Goal: Transaction & Acquisition: Purchase product/service

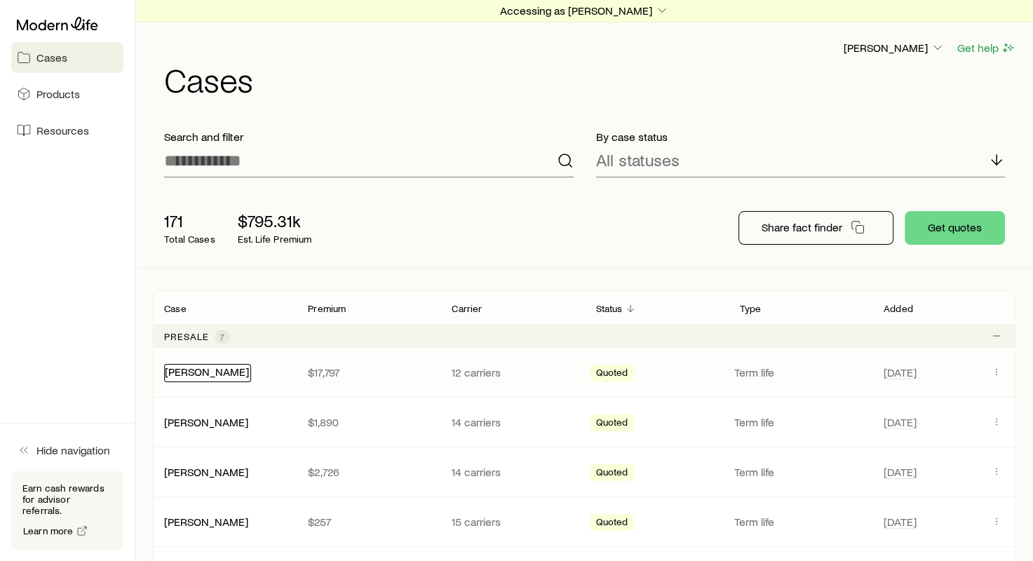
click at [196, 374] on link "[PERSON_NAME]" at bounding box center [207, 371] width 84 height 13
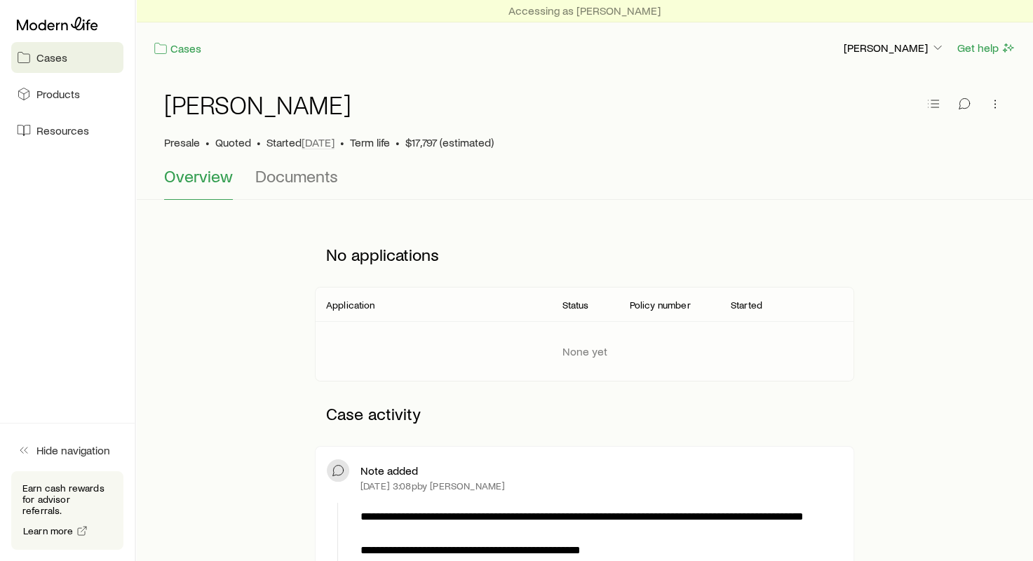
click at [84, 67] on link "Cases" at bounding box center [67, 57] width 112 height 31
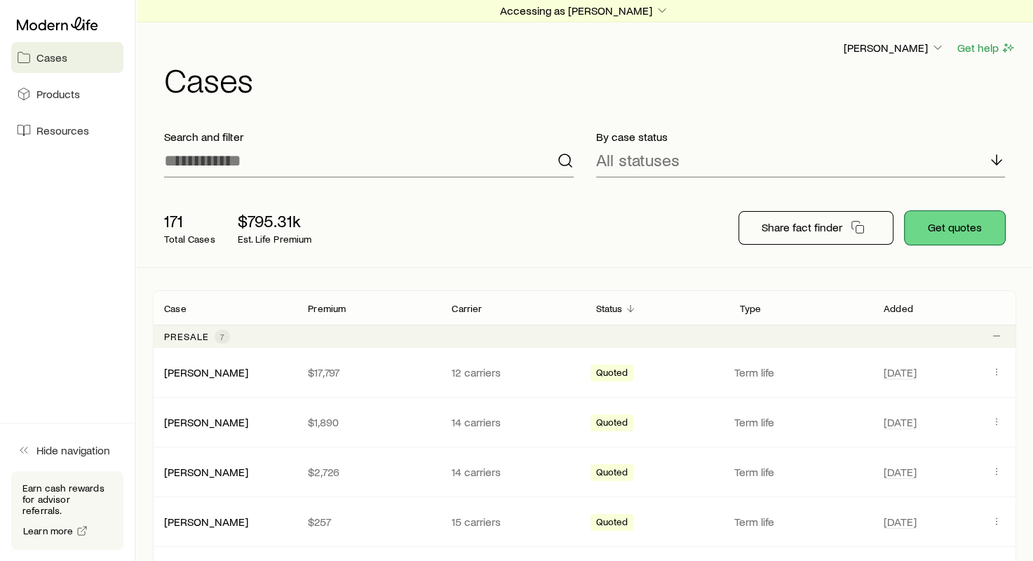
click at [943, 222] on button "Get quotes" at bounding box center [955, 228] width 100 height 34
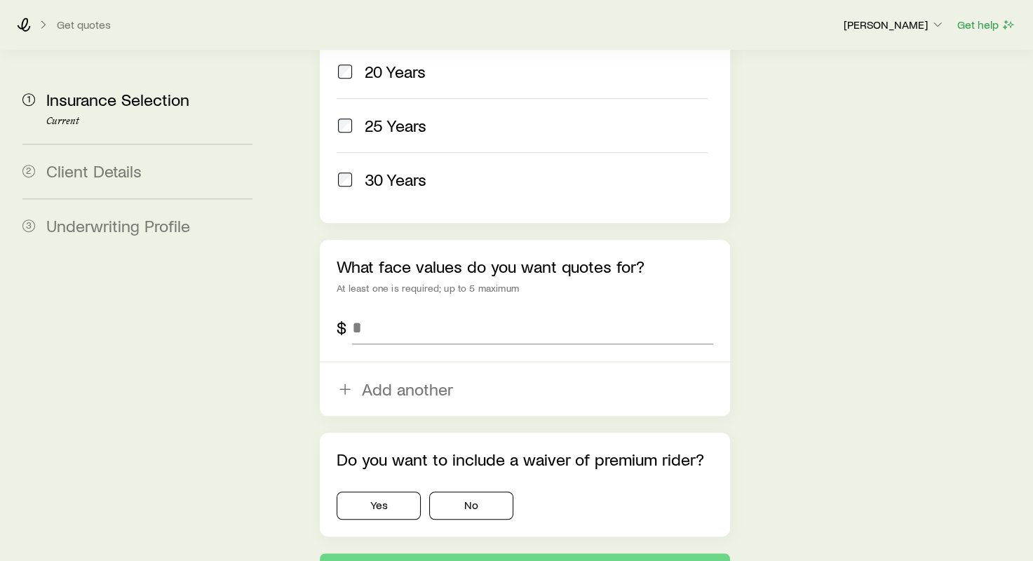
scroll to position [890, 0]
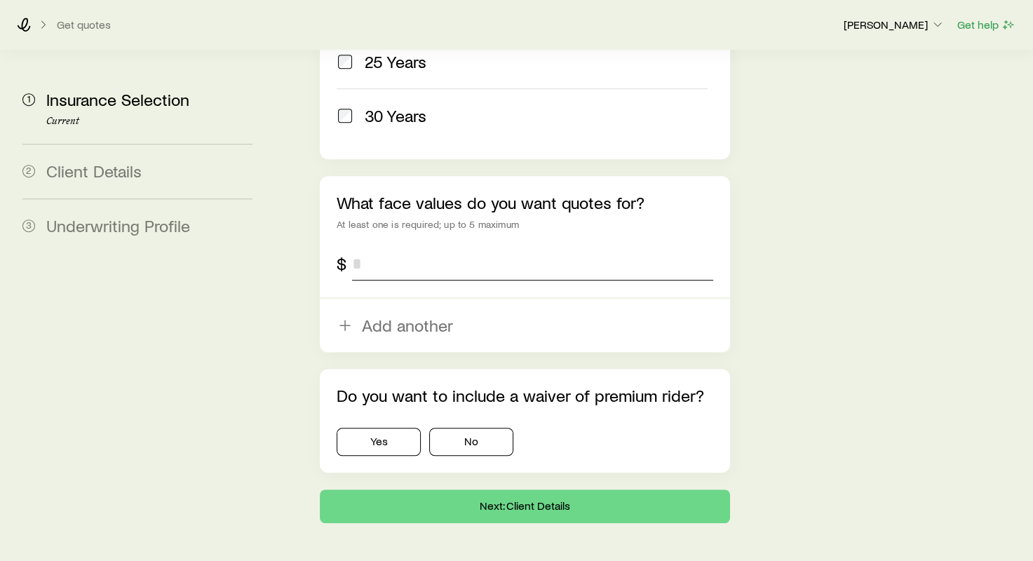
click at [422, 247] on input "tel" at bounding box center [532, 264] width 360 height 34
type input "**********"
click at [443, 428] on button "No" at bounding box center [471, 442] width 84 height 28
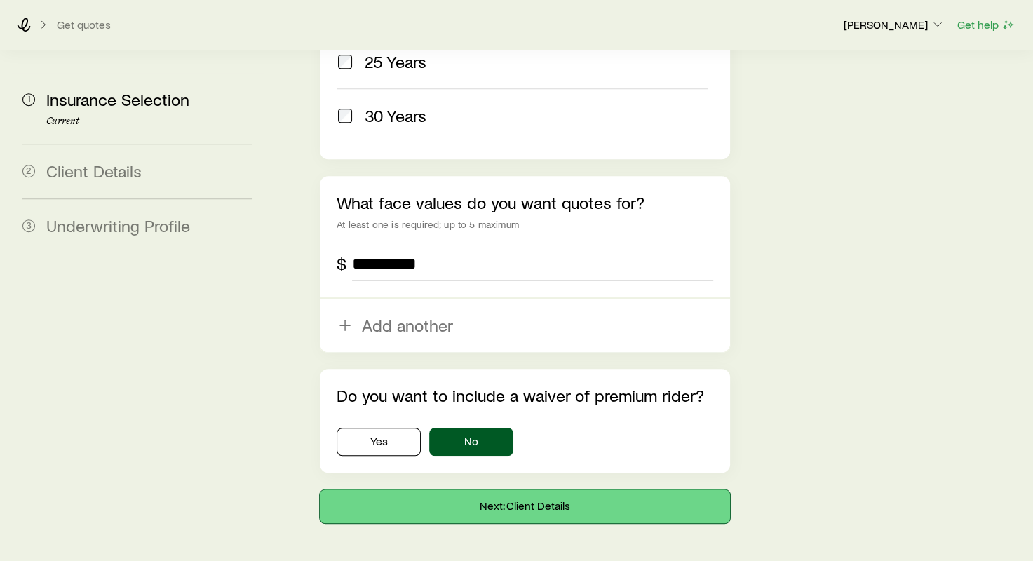
click at [454, 490] on button "Next: Client Details" at bounding box center [525, 507] width 410 height 34
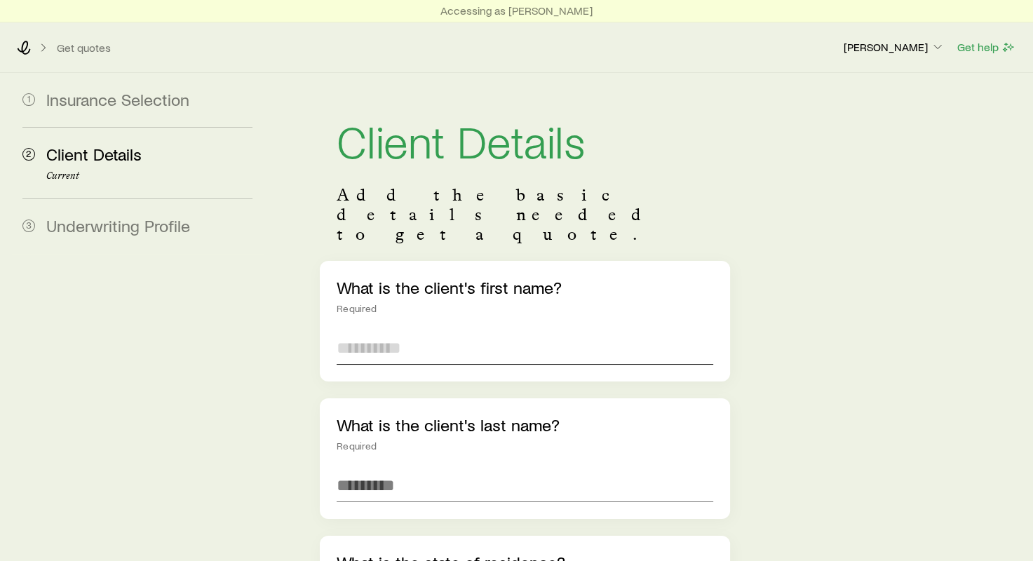
click at [429, 331] on input "text" at bounding box center [525, 348] width 376 height 34
type input "******"
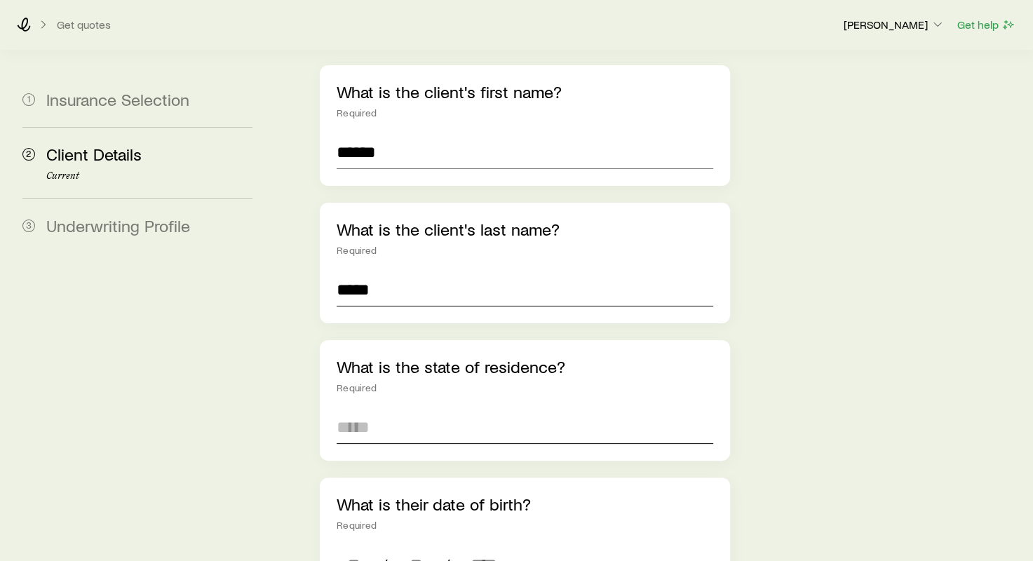
scroll to position [351, 0]
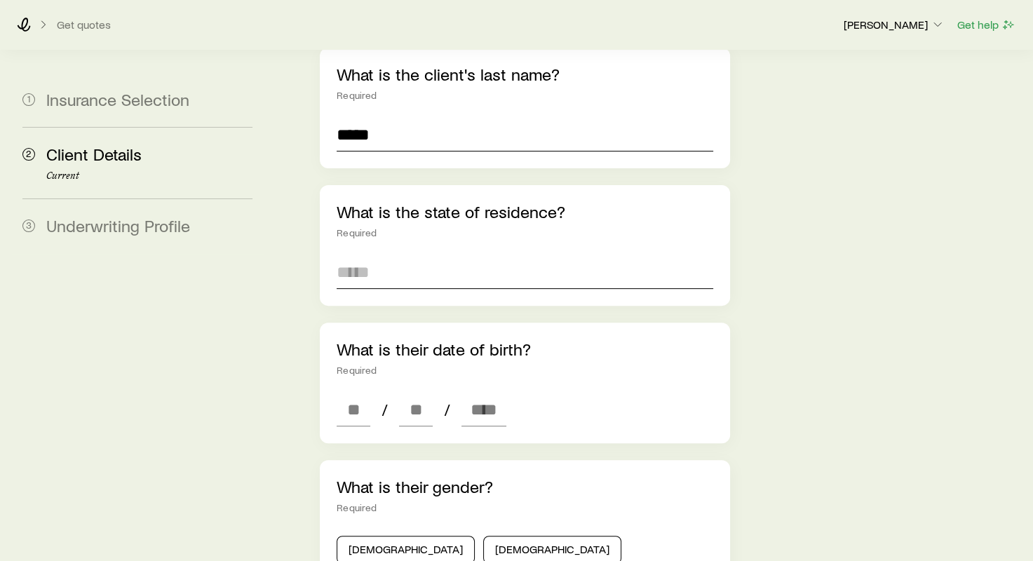
type input "*****"
click at [499, 255] on input at bounding box center [525, 272] width 376 height 34
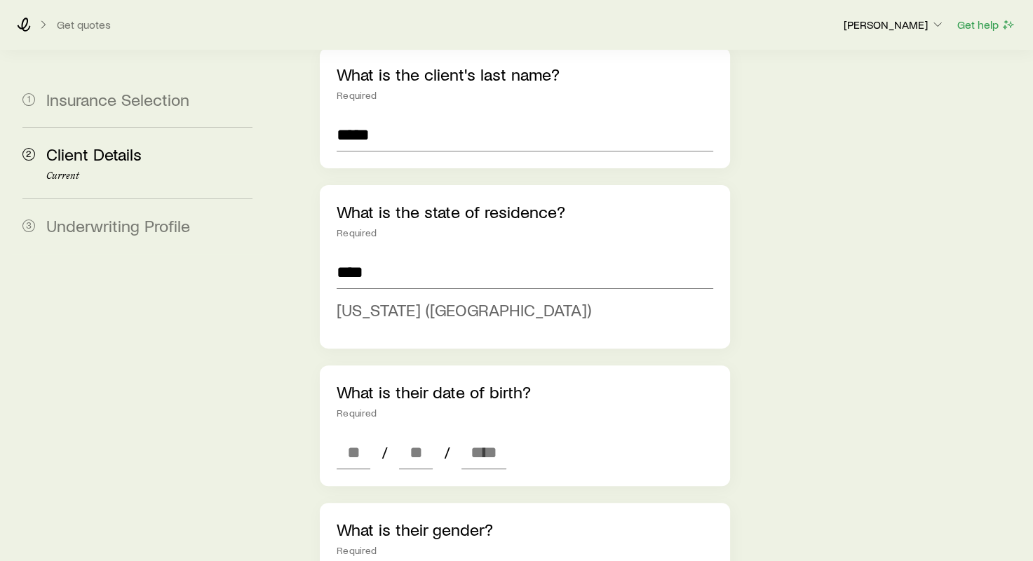
click at [463, 295] on li "[US_STATE] ([GEOGRAPHIC_DATA])" at bounding box center [520, 311] width 367 height 32
type input "**********"
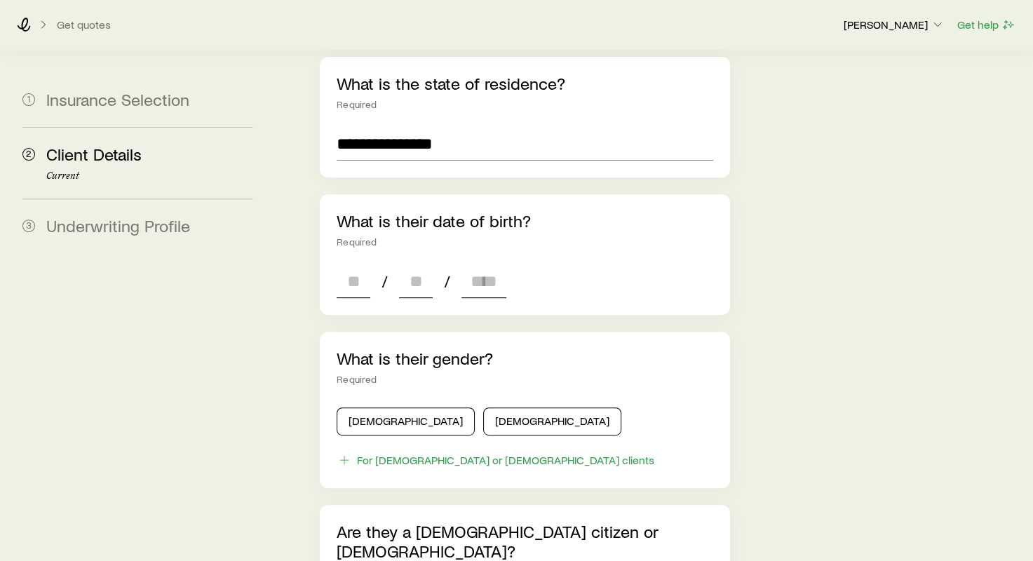
scroll to position [561, 0]
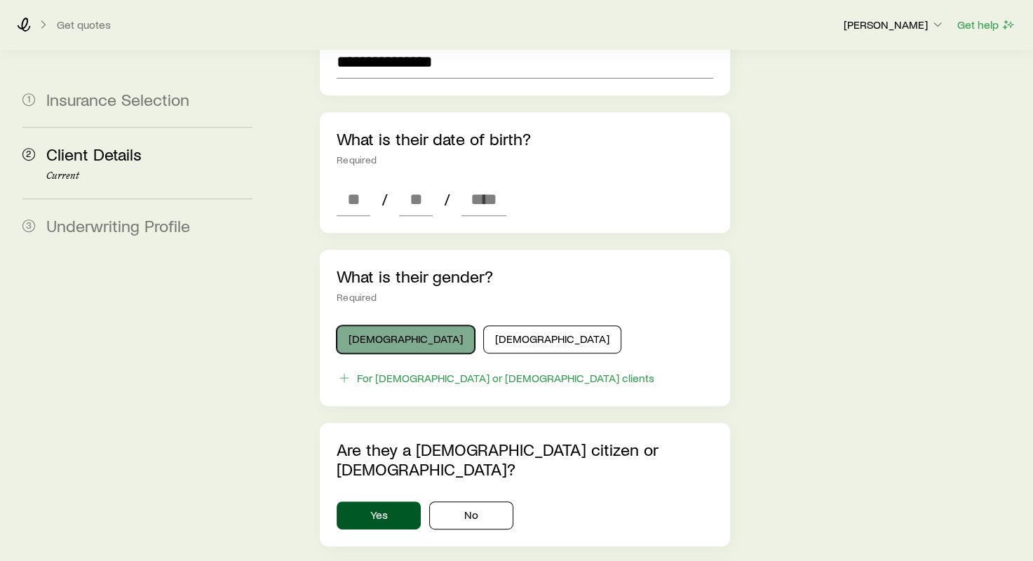
click at [387, 325] on button "[DEMOGRAPHIC_DATA]" at bounding box center [406, 339] width 138 height 28
click at [347, 182] on input at bounding box center [354, 199] width 34 height 34
type input "**"
type input "****"
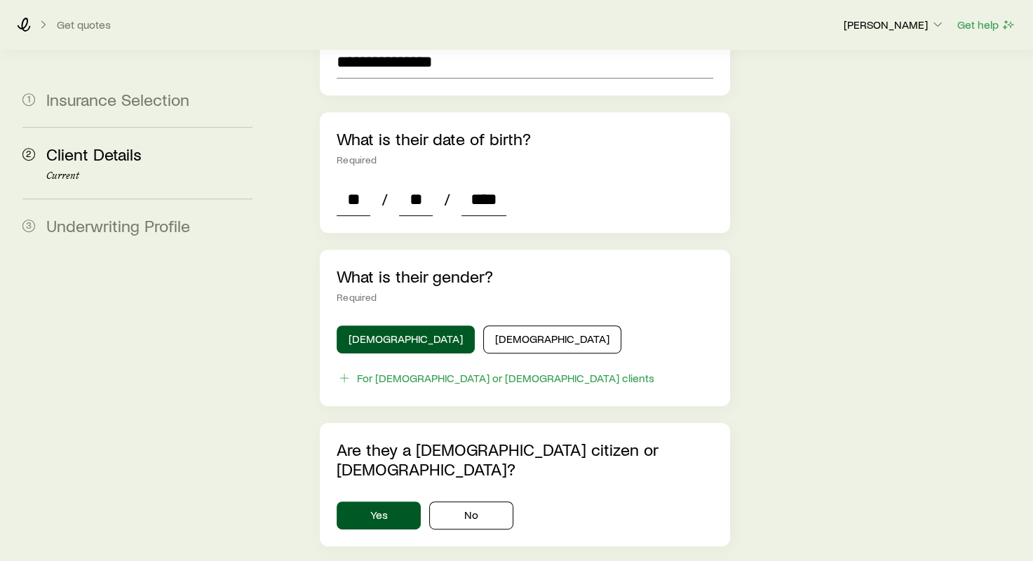
type input "*"
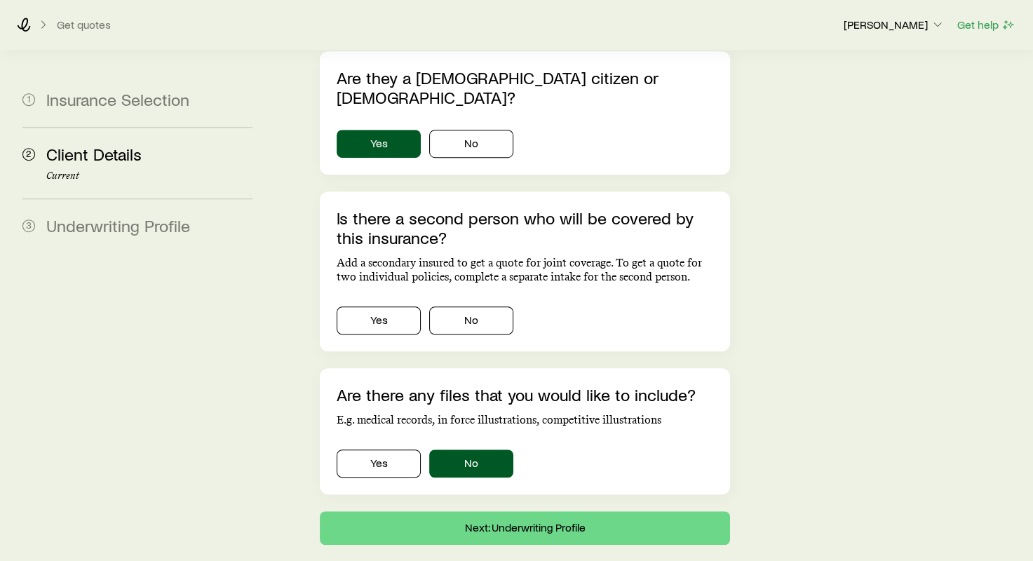
scroll to position [936, 0]
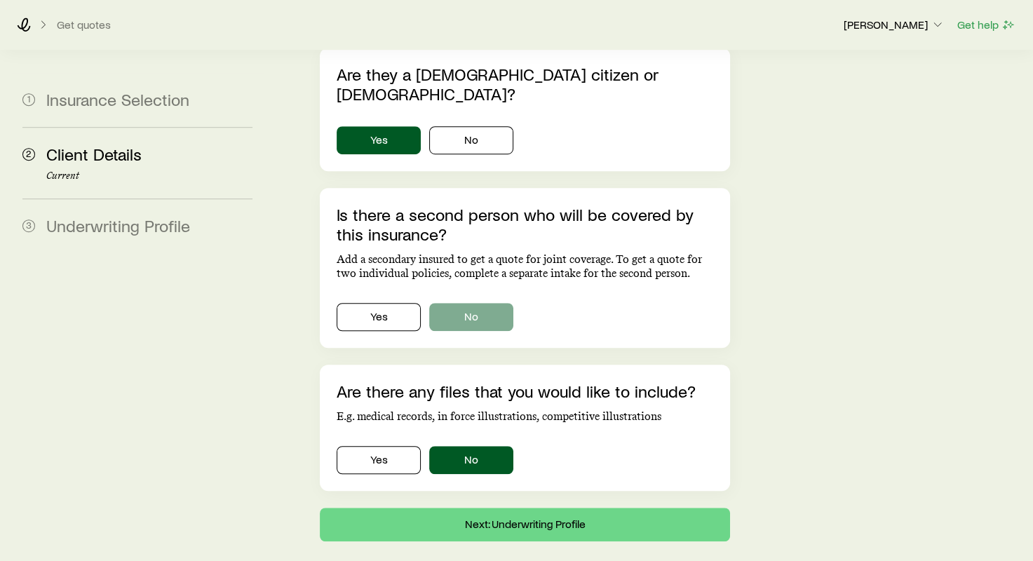
type input "****"
click at [452, 303] on button "No" at bounding box center [471, 317] width 84 height 28
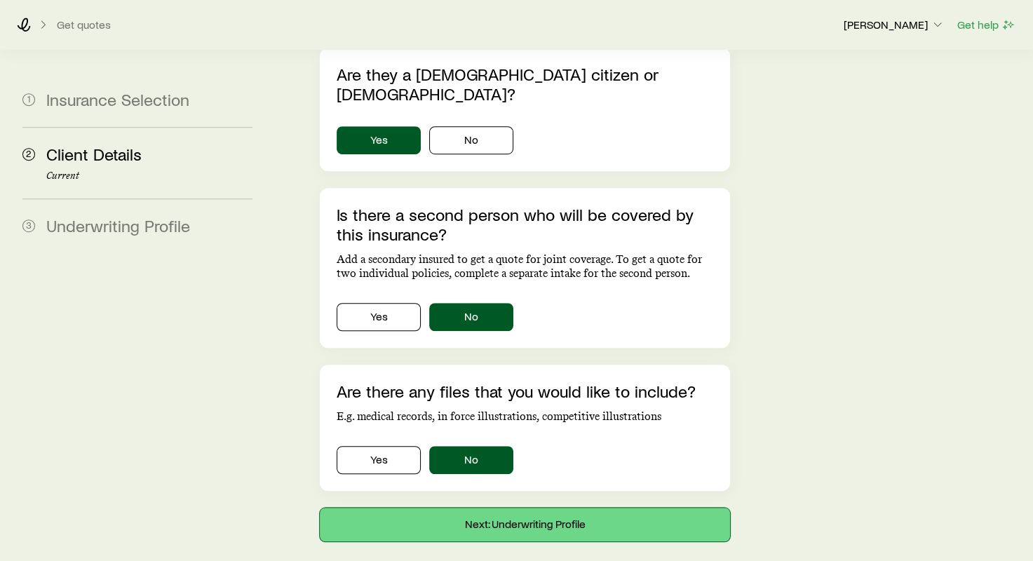
click at [490, 508] on button "Next: Underwriting Profile" at bounding box center [525, 525] width 410 height 34
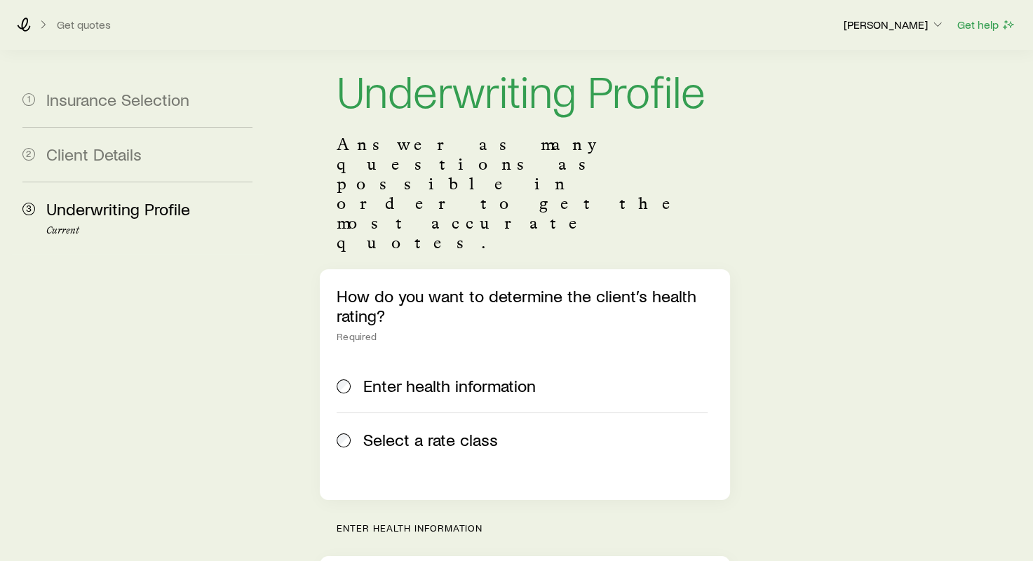
scroll to position [210, 0]
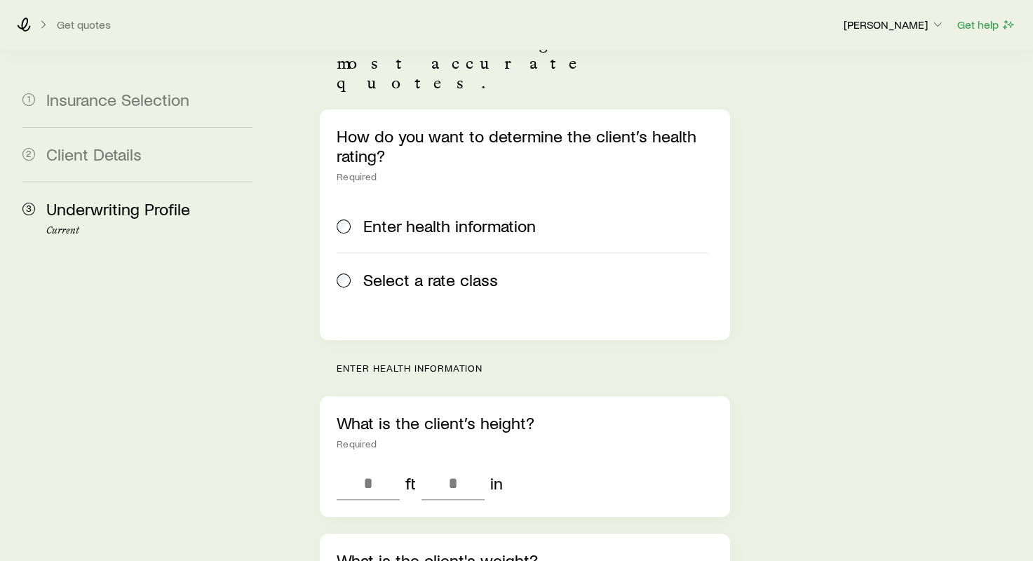
click at [415, 270] on span "Select a rate class" at bounding box center [430, 280] width 135 height 20
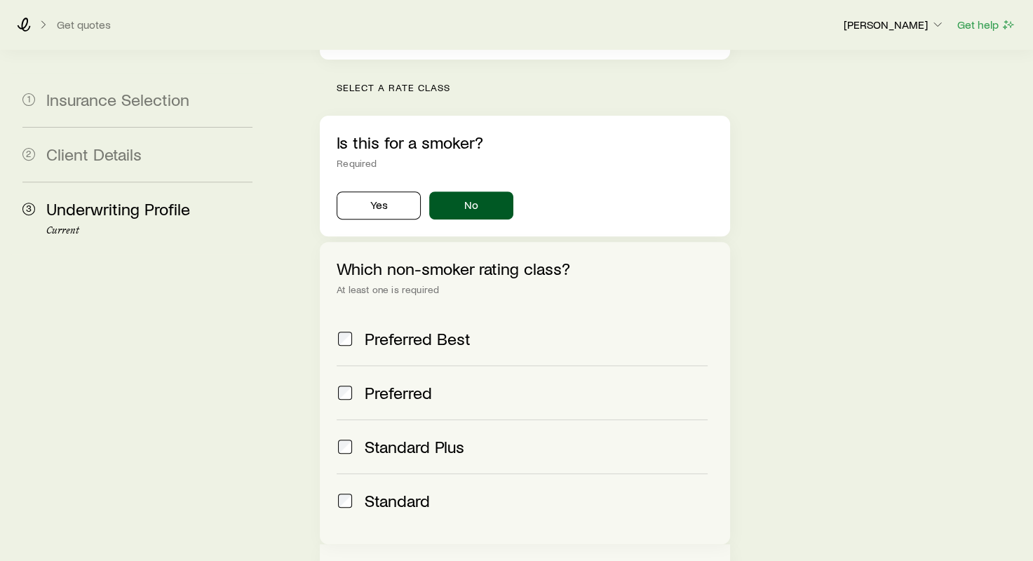
scroll to position [621, 0]
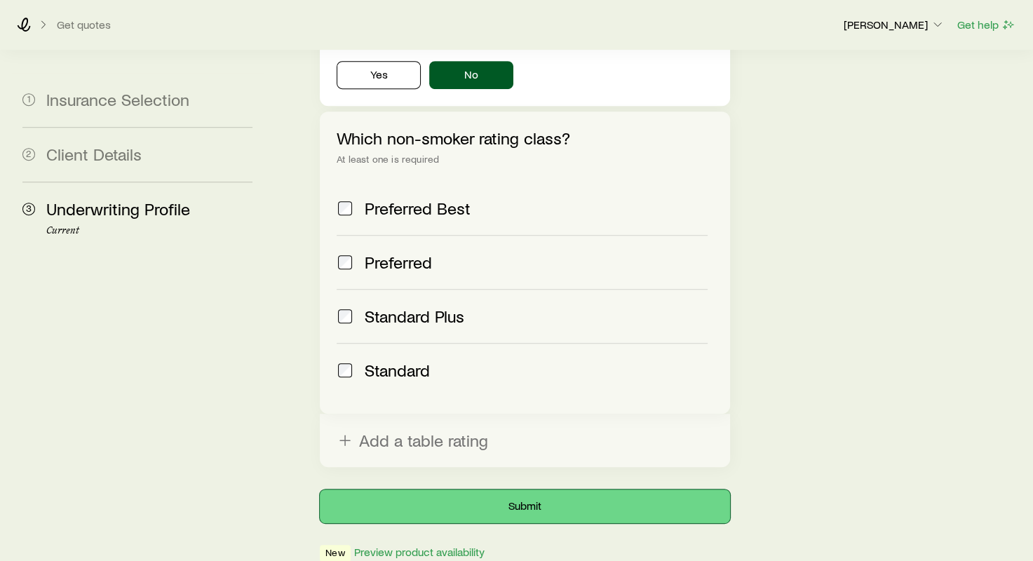
click at [412, 490] on button "Submit" at bounding box center [525, 507] width 410 height 34
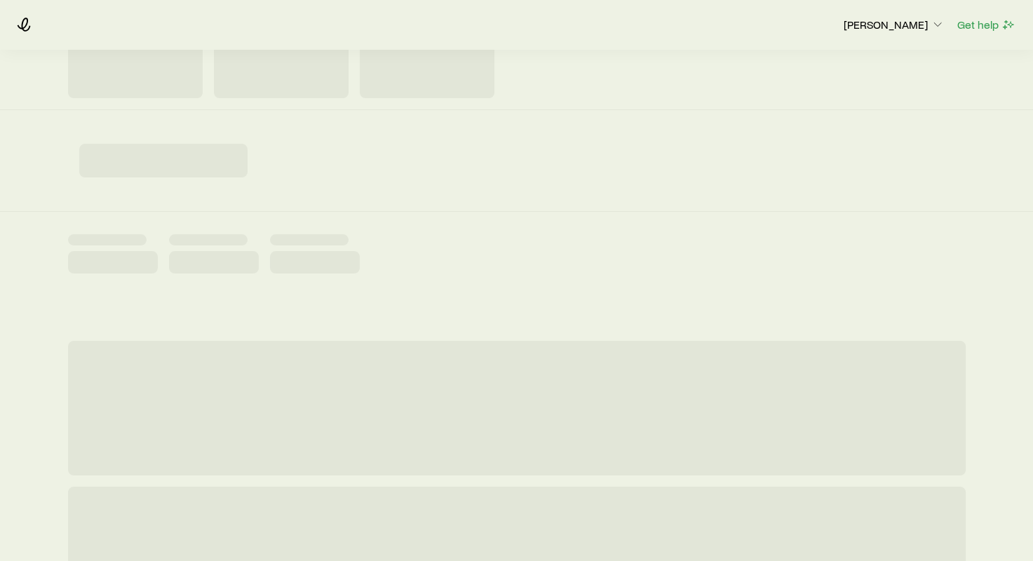
scroll to position [70, 0]
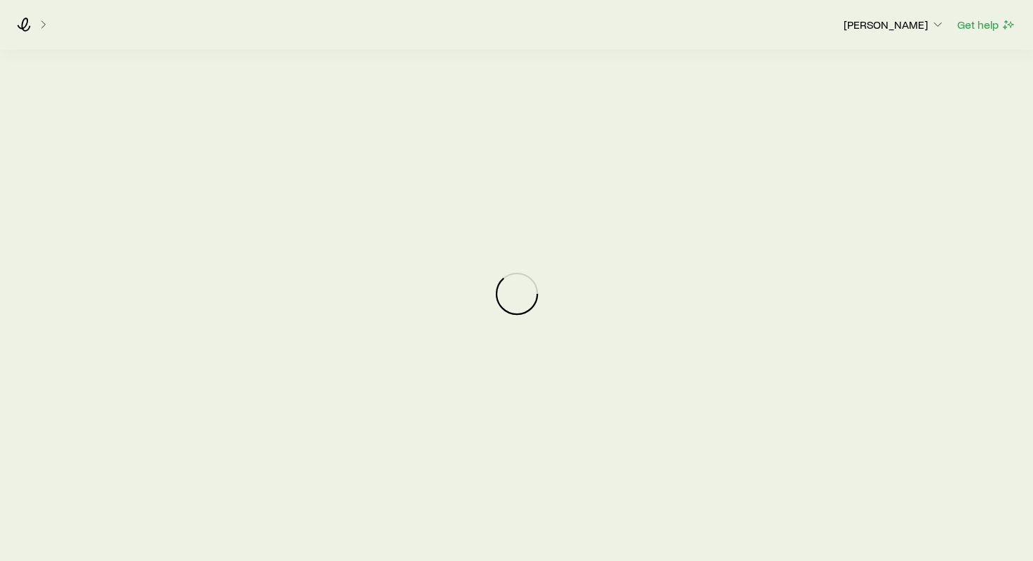
scroll to position [140, 0]
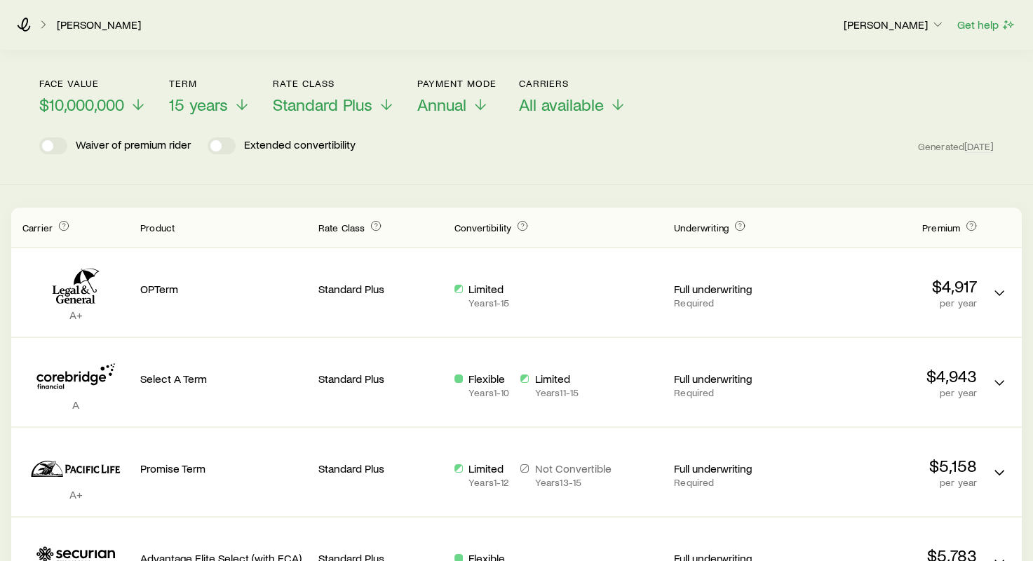
scroll to position [70, 0]
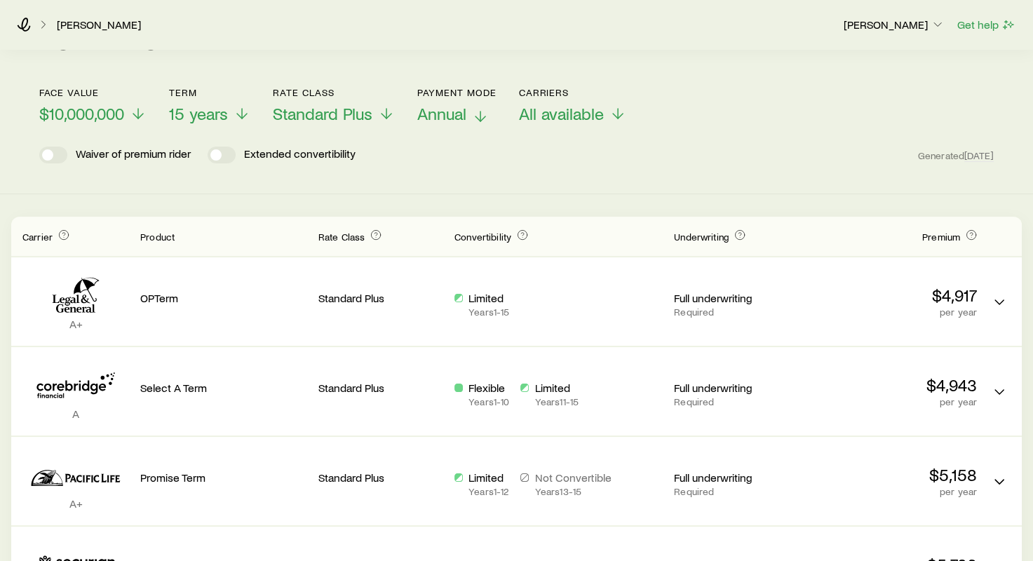
click at [450, 123] on span "Annual" at bounding box center [441, 114] width 49 height 20
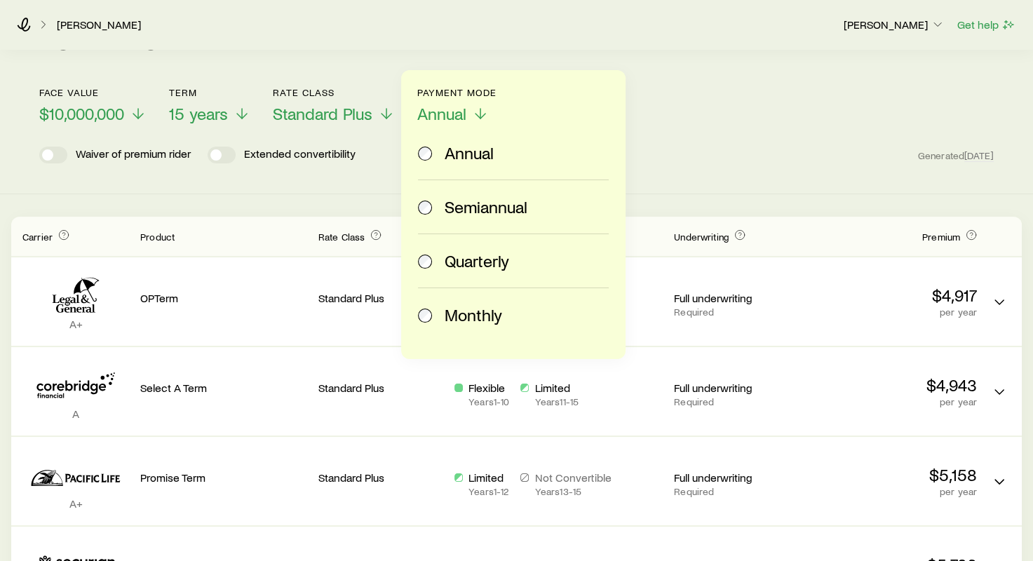
click at [457, 317] on span "Monthly" at bounding box center [474, 315] width 58 height 20
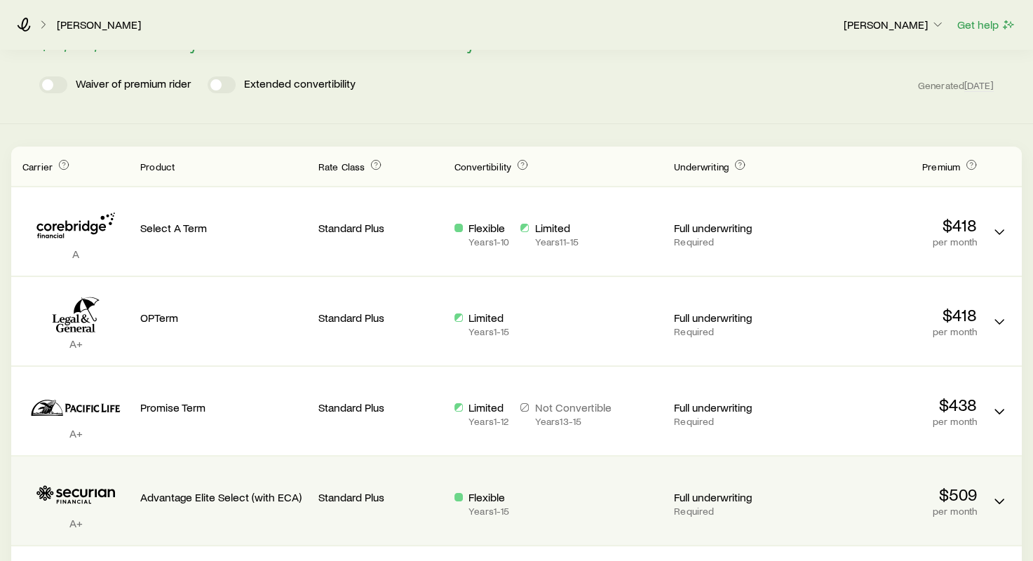
scroll to position [0, 0]
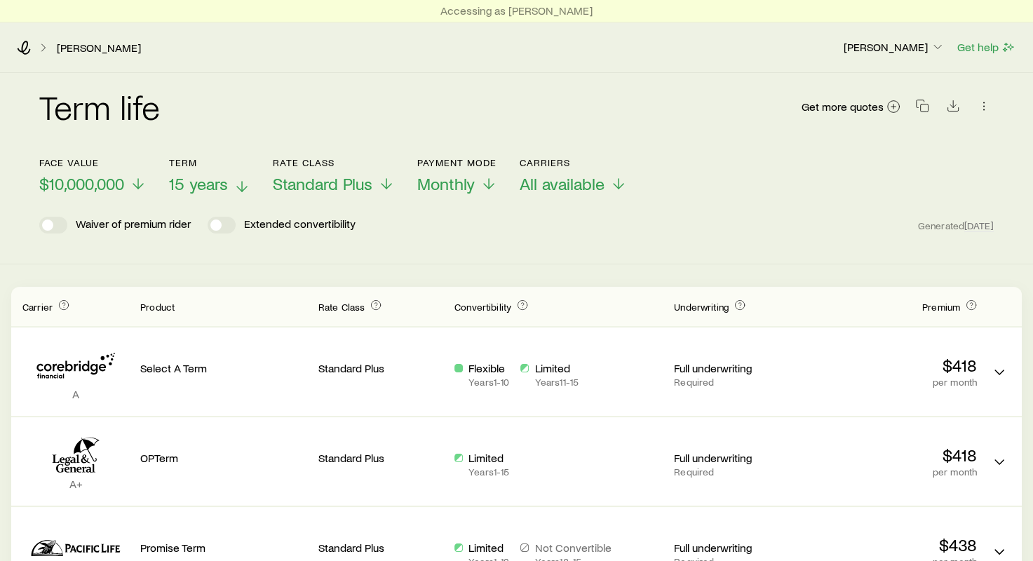
click at [208, 182] on span "15 years" at bounding box center [198, 184] width 59 height 20
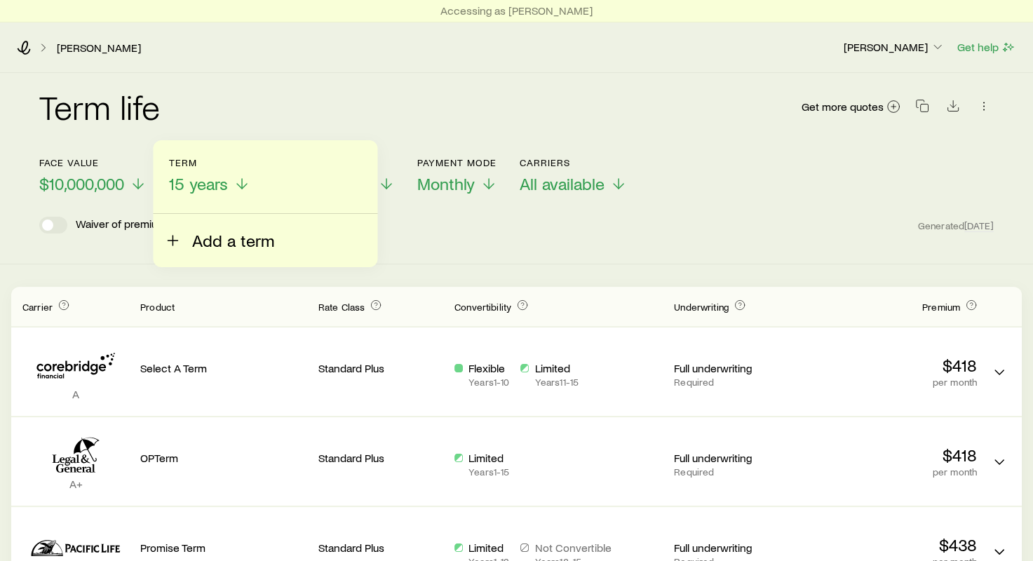
click at [208, 238] on span "Add a term" at bounding box center [233, 241] width 82 height 20
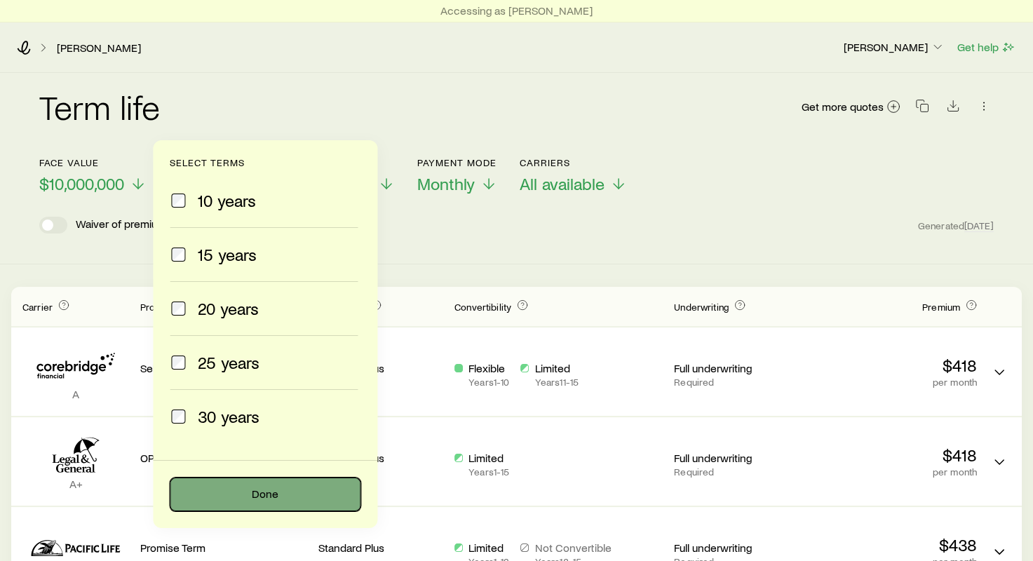
click at [247, 487] on button "Done" at bounding box center [265, 495] width 191 height 34
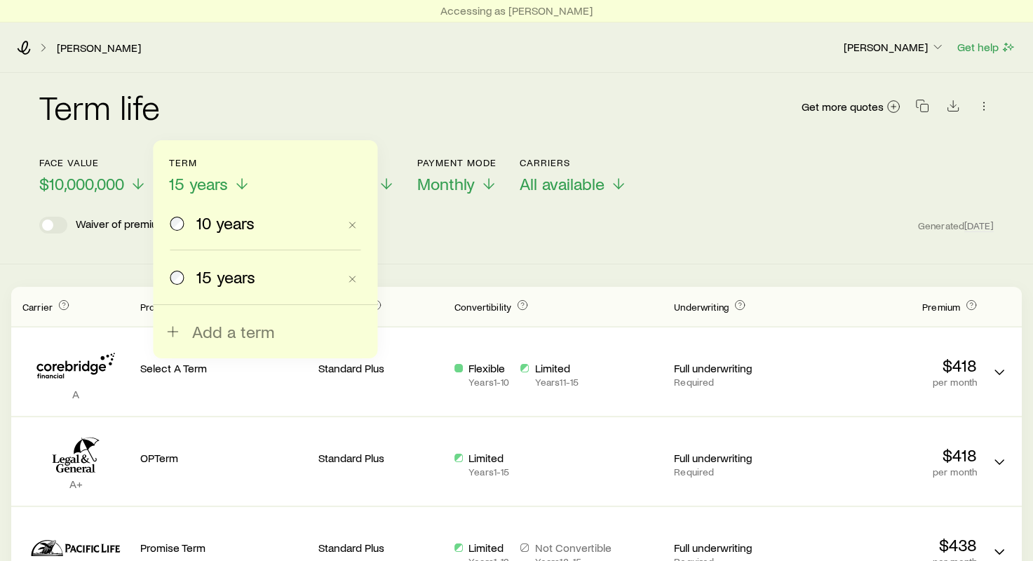
click at [185, 231] on div "10 years" at bounding box center [254, 223] width 168 height 20
